Goal: Find specific page/section: Find specific page/section

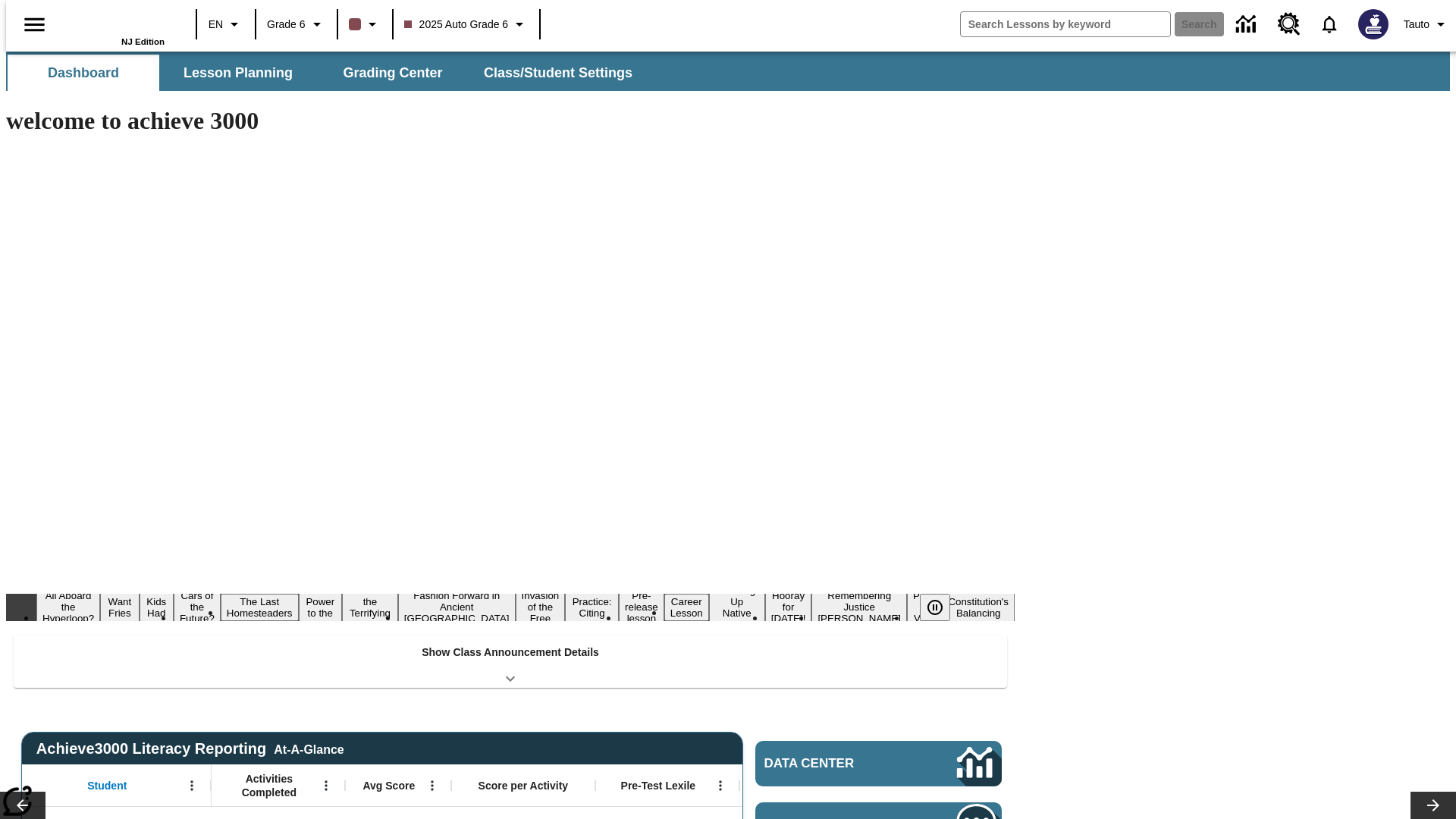
type input "-1"
click at [232, 73] on span "Lesson Planning" at bounding box center [237, 73] width 109 height 17
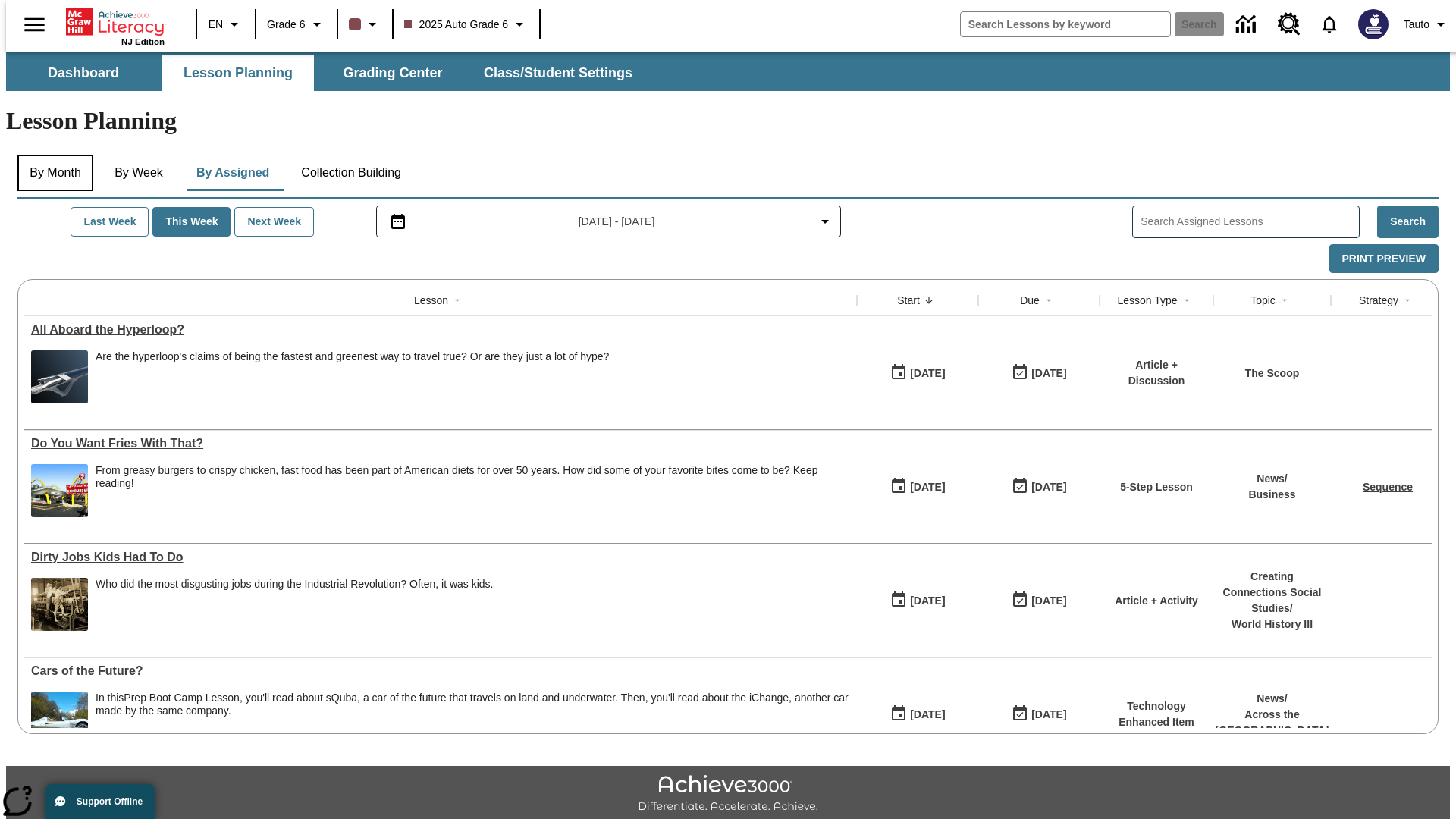
click at [51, 155] on button "By Month" at bounding box center [55, 173] width 76 height 36
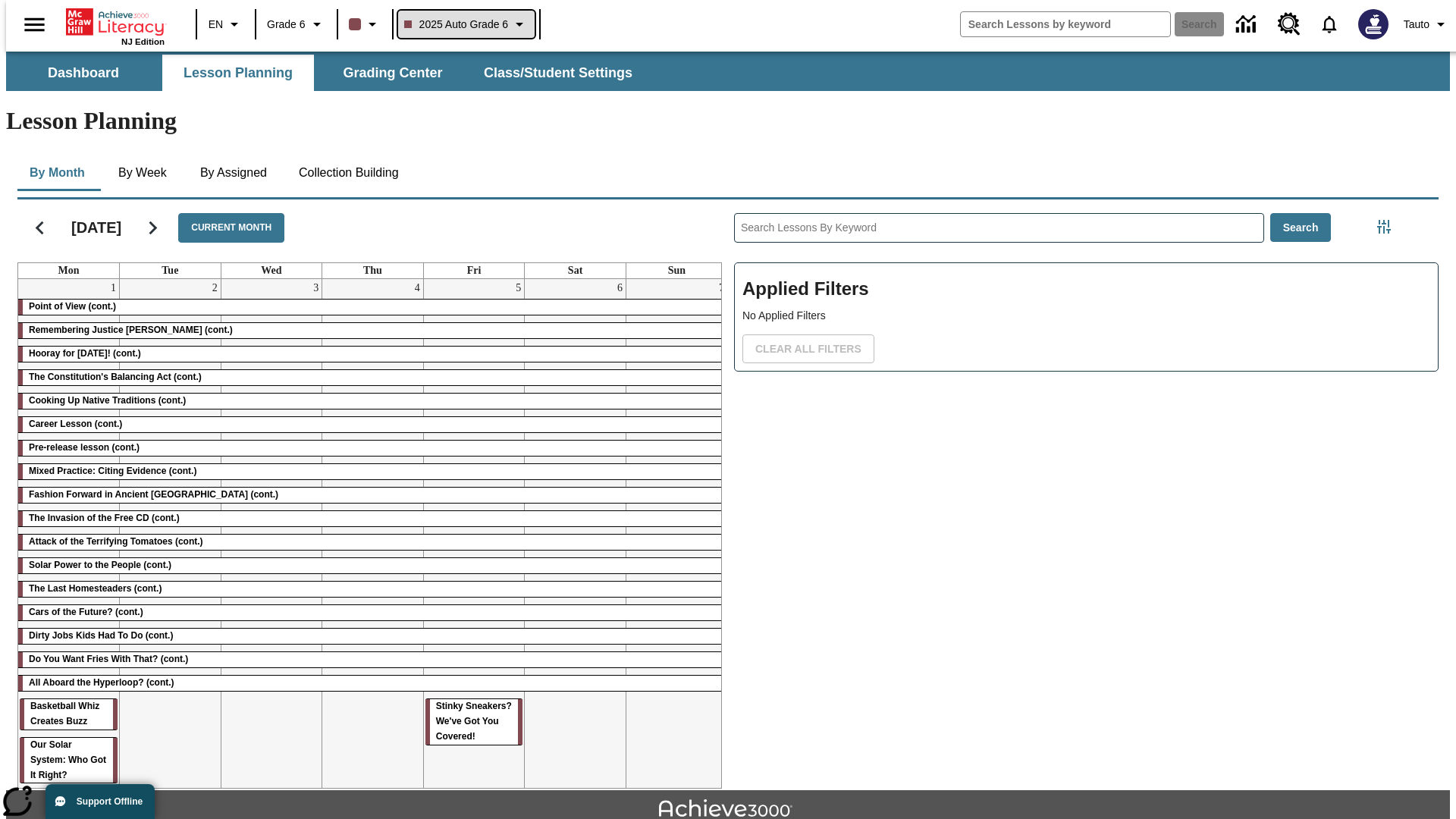
click at [464, 25] on span "2025 Auto Grade 6" at bounding box center [457, 24] width 105 height 16
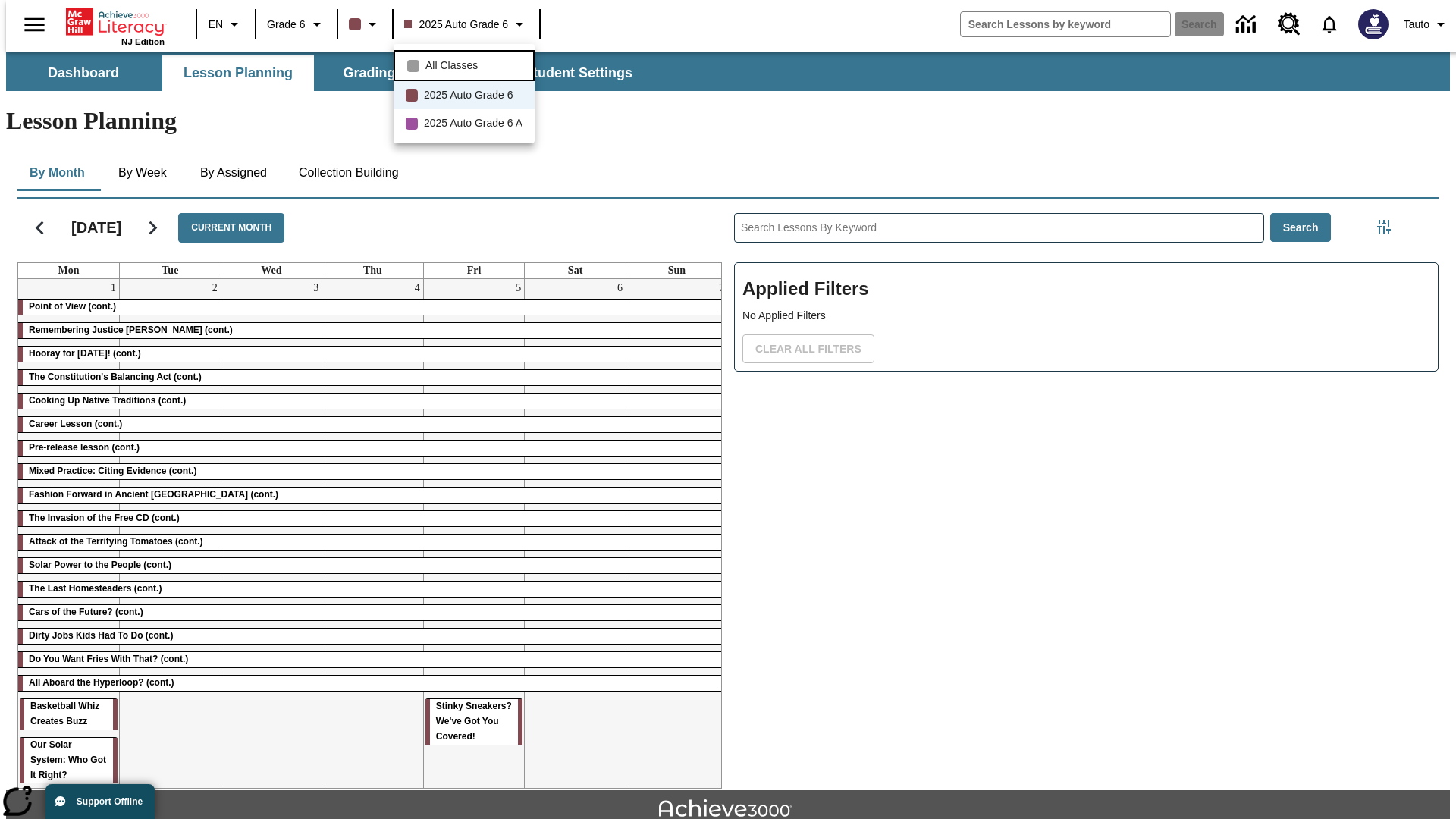
click at [467, 64] on span "All Classes" at bounding box center [452, 65] width 52 height 16
